Goal: Transaction & Acquisition: Purchase product/service

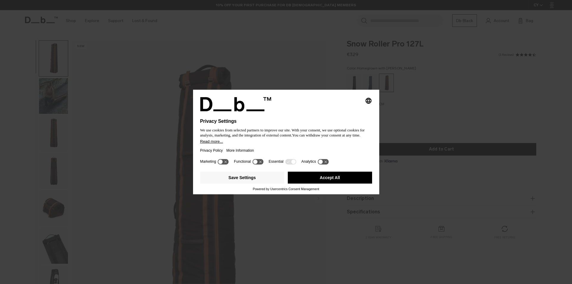
click at [318, 177] on button "Accept All" at bounding box center [330, 178] width 84 height 12
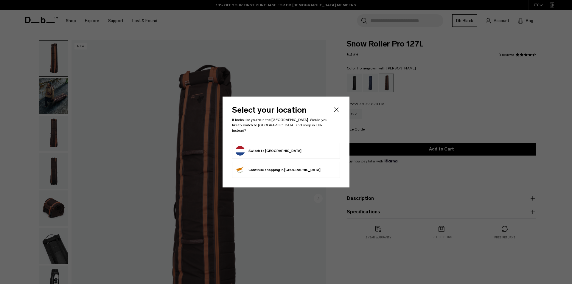
click at [254, 146] on button "Switch to [GEOGRAPHIC_DATA]" at bounding box center [268, 151] width 66 height 10
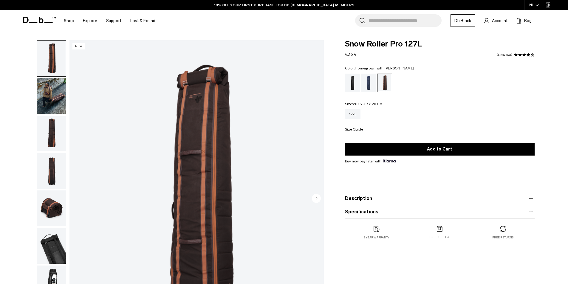
click at [48, 87] on img "button" at bounding box center [51, 96] width 29 height 36
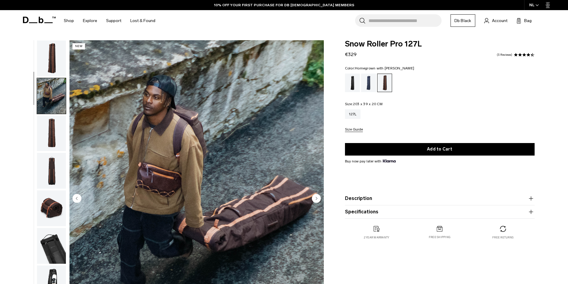
scroll to position [38, 0]
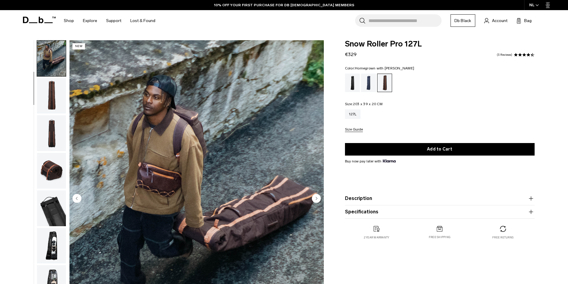
click at [52, 173] on img "button" at bounding box center [51, 171] width 29 height 36
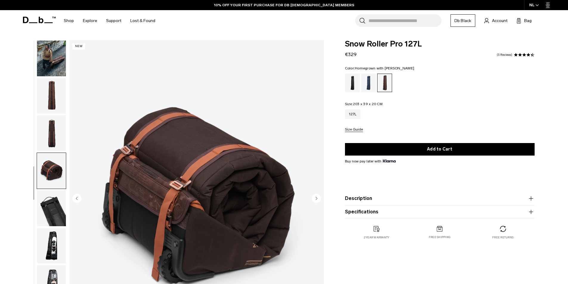
scroll to position [56, 0]
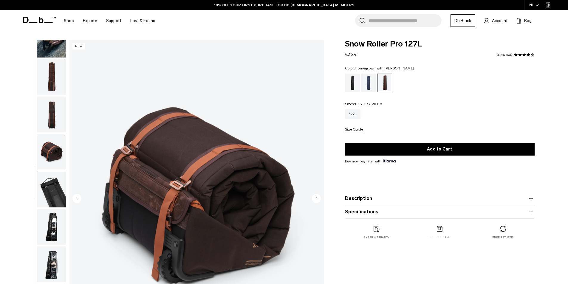
click at [51, 183] on img "button" at bounding box center [51, 190] width 29 height 36
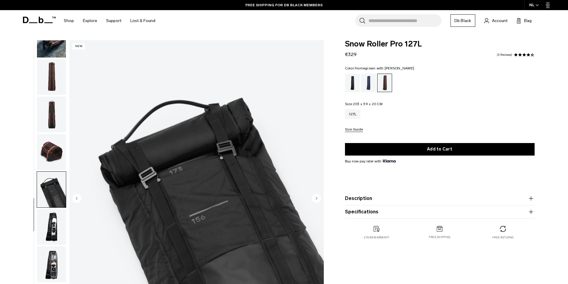
click at [50, 224] on img "button" at bounding box center [51, 227] width 29 height 36
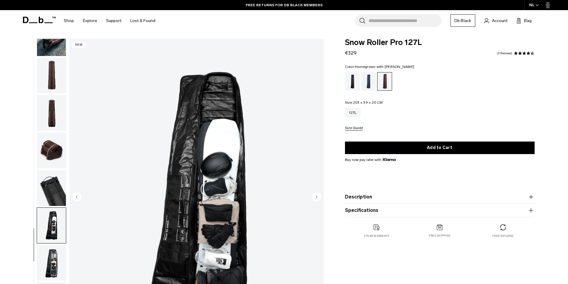
scroll to position [0, 0]
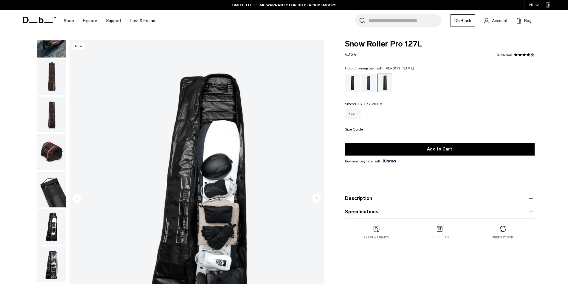
click at [532, 213] on icon "button" at bounding box center [530, 211] width 7 height 7
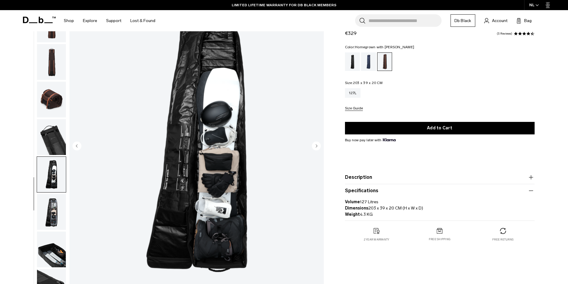
scroll to position [60, 0]
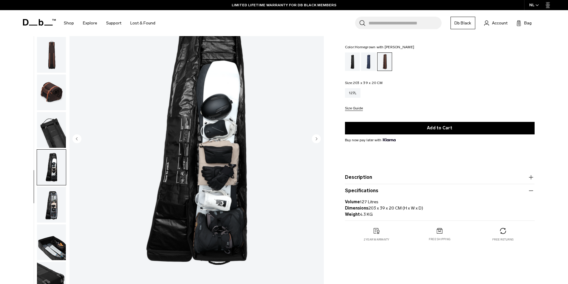
click at [530, 177] on icon "button" at bounding box center [530, 177] width 7 height 7
